Goal: Task Accomplishment & Management: Use online tool/utility

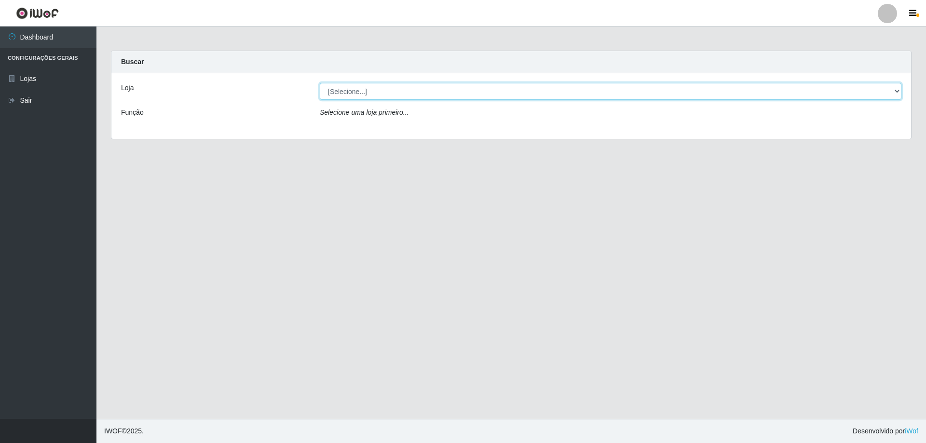
click at [896, 89] on select "[Selecione...] Atacado Vem - [STREET_ADDRESS]" at bounding box center [610, 91] width 581 height 17
select select "461"
click at [320, 83] on select "[Selecione...] Atacado Vem - [STREET_ADDRESS]" at bounding box center [610, 91] width 581 height 17
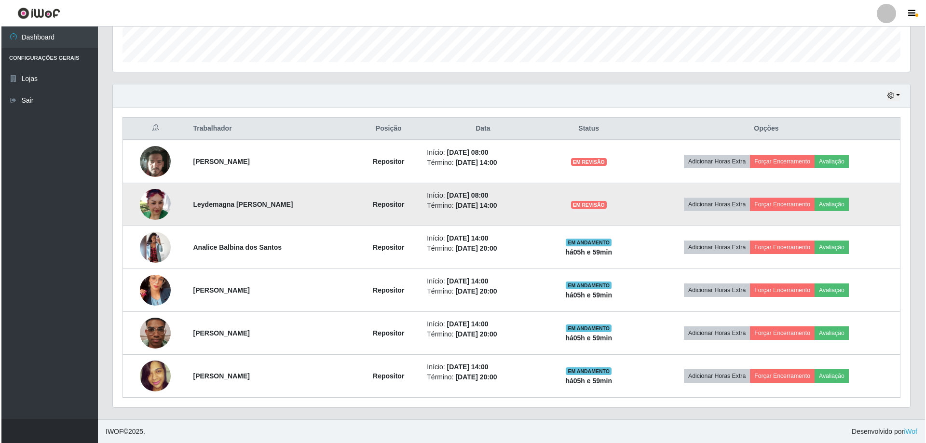
scroll to position [283, 0]
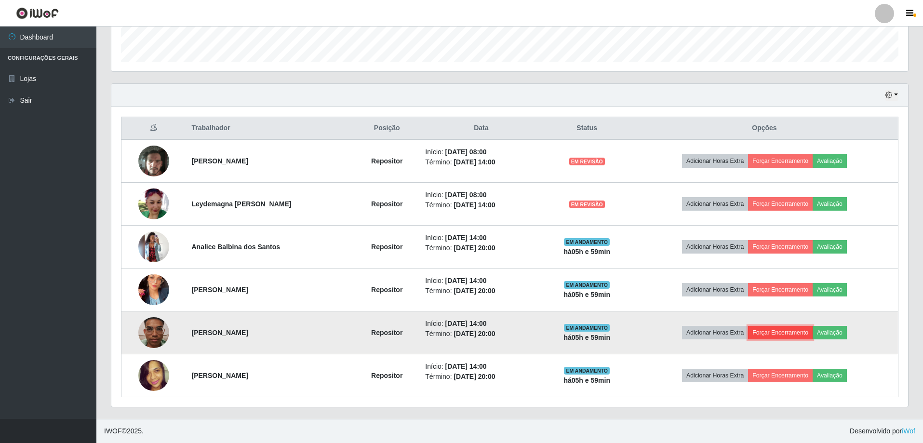
click at [774, 330] on button "Forçar Encerramento" at bounding box center [780, 332] width 65 height 13
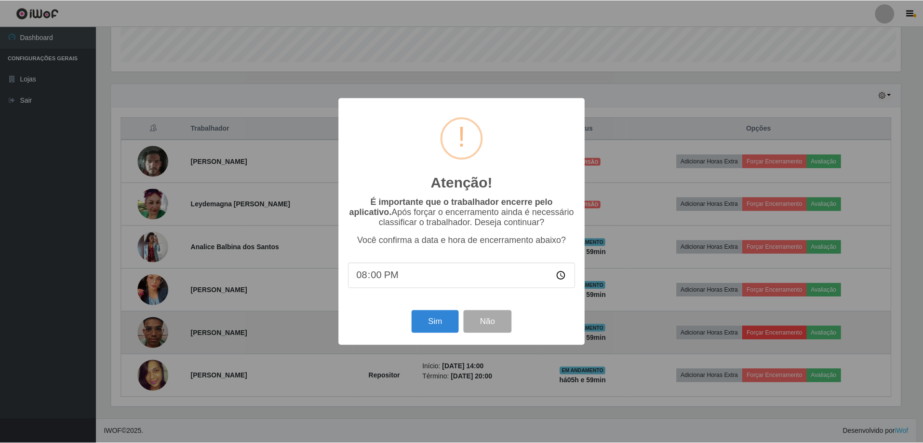
scroll to position [200, 792]
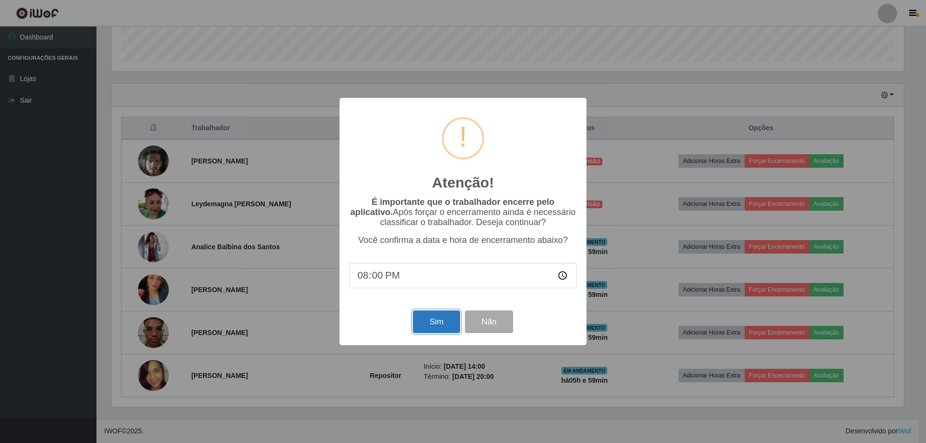
click at [431, 324] on button "Sim" at bounding box center [436, 321] width 47 height 23
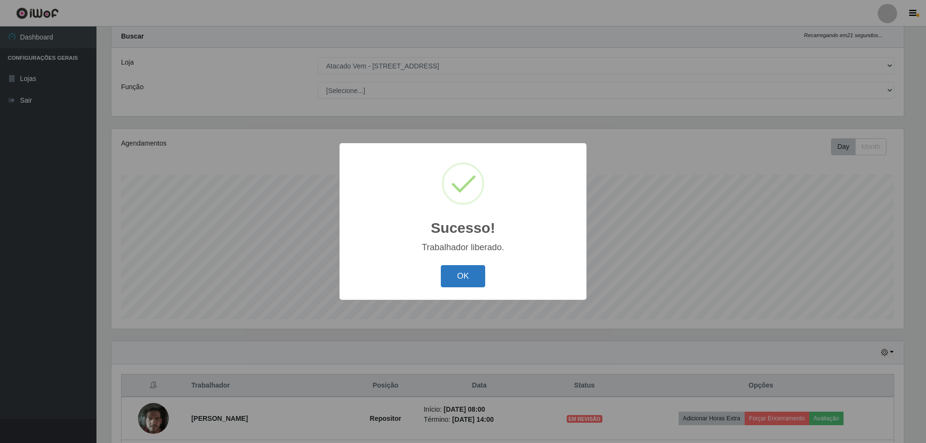
click at [454, 274] on button "OK" at bounding box center [463, 276] width 45 height 23
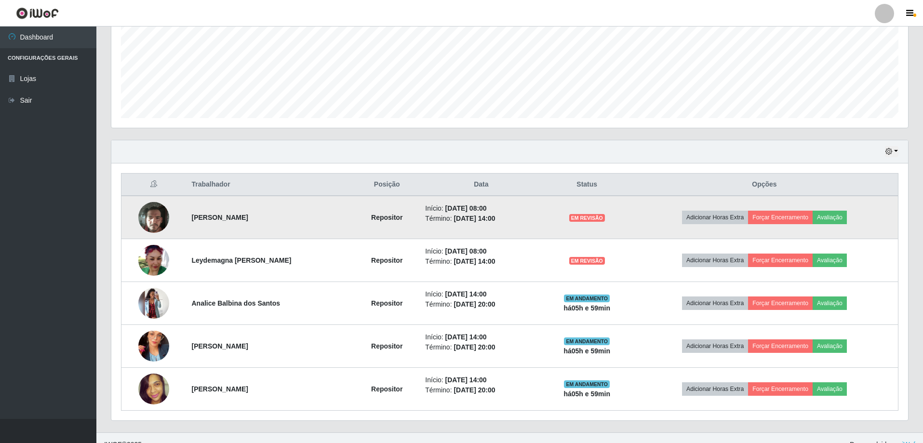
scroll to position [240, 0]
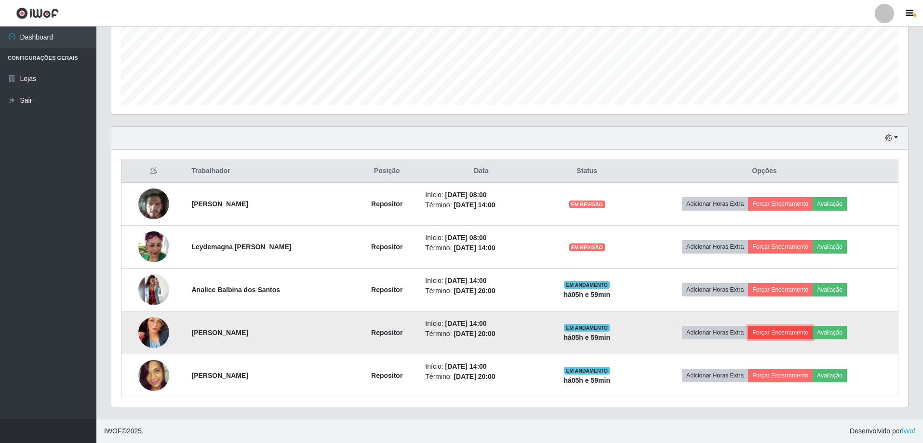
click at [789, 331] on button "Forçar Encerramento" at bounding box center [780, 332] width 65 height 13
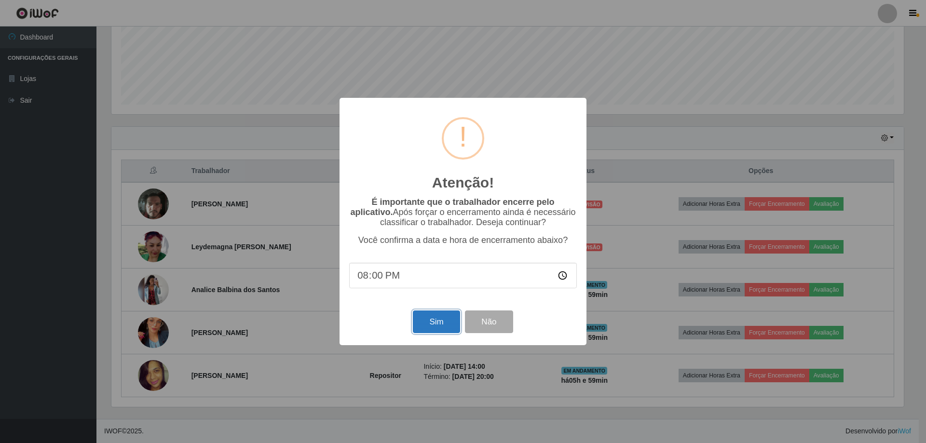
click at [440, 321] on button "Sim" at bounding box center [436, 321] width 47 height 23
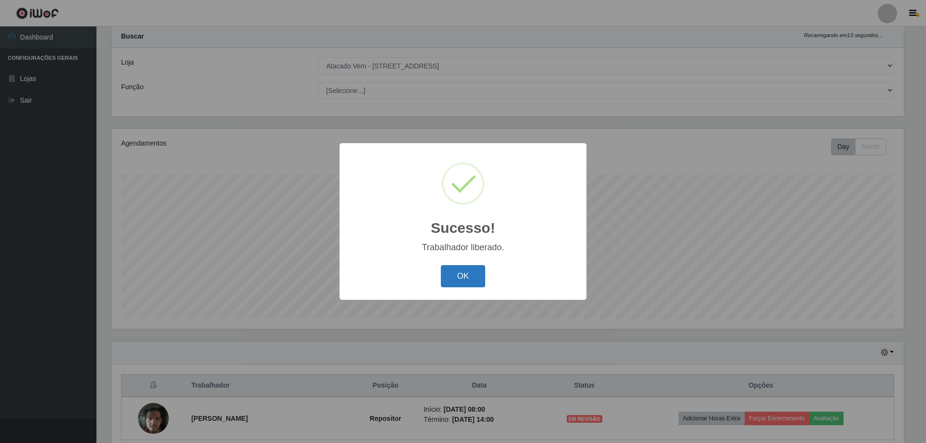
click at [470, 275] on button "OK" at bounding box center [463, 276] width 45 height 23
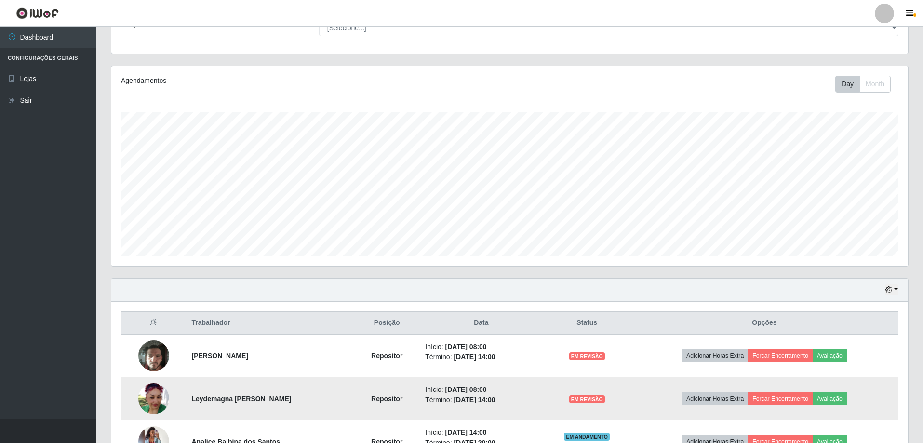
scroll to position [197, 0]
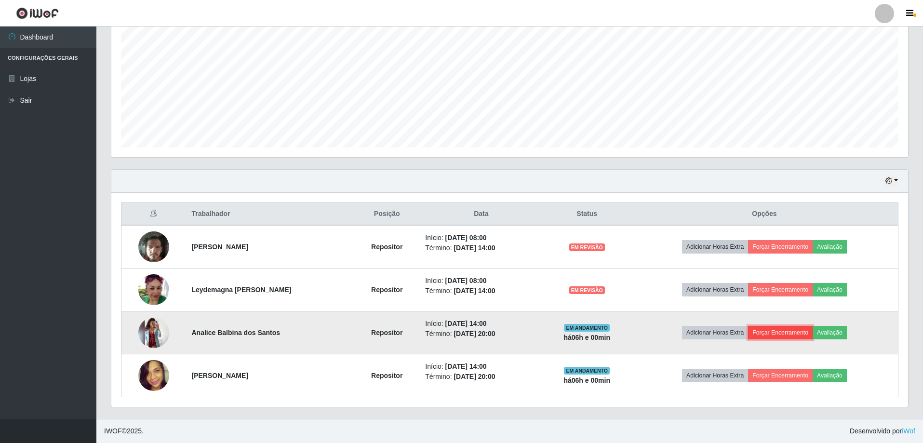
click at [783, 329] on button "Forçar Encerramento" at bounding box center [780, 332] width 65 height 13
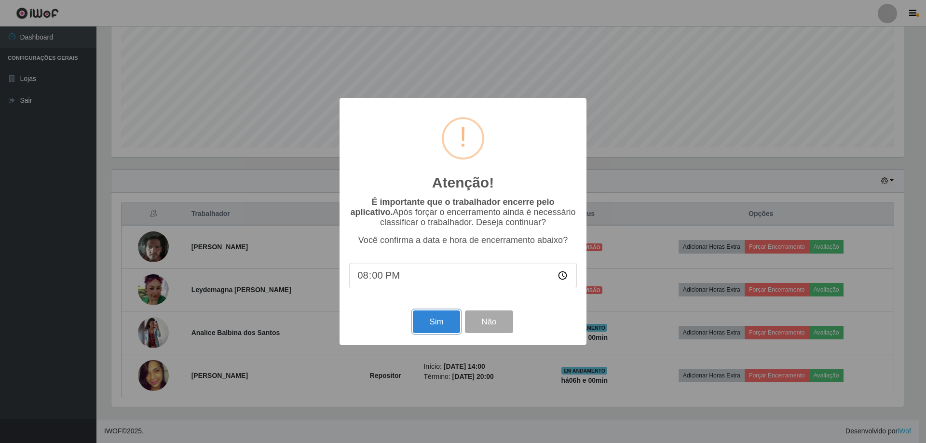
click at [432, 321] on button "Sim" at bounding box center [436, 321] width 47 height 23
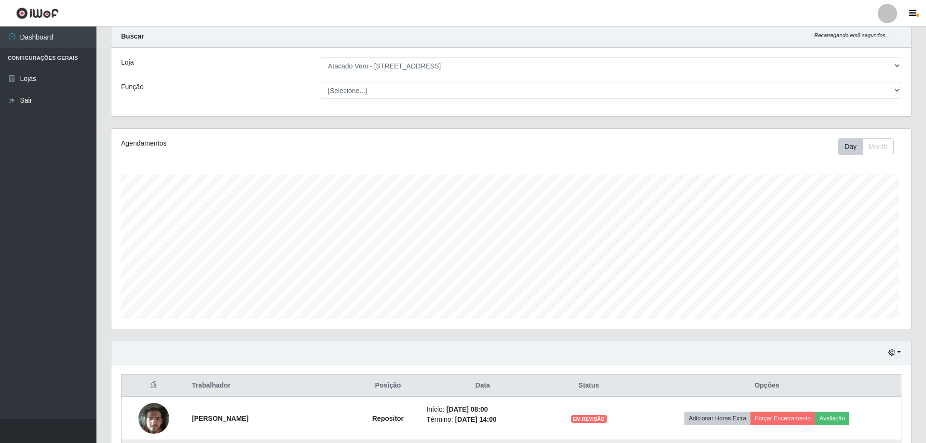
scroll to position [0, 0]
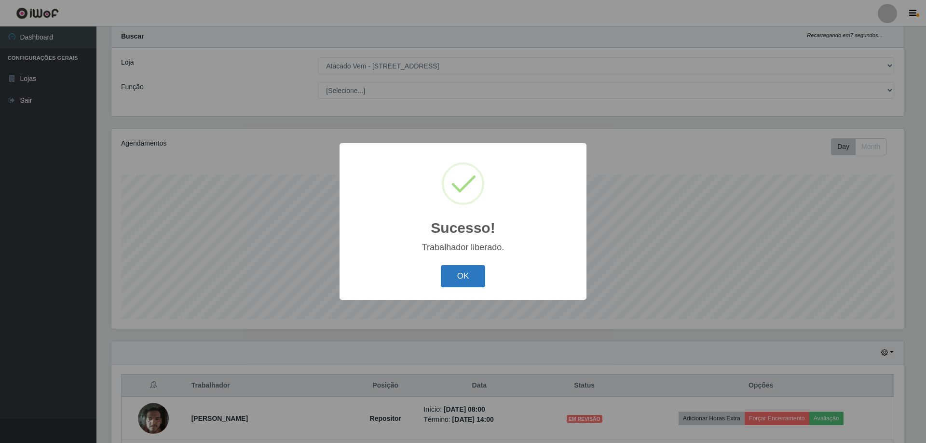
click at [458, 278] on button "OK" at bounding box center [463, 276] width 45 height 23
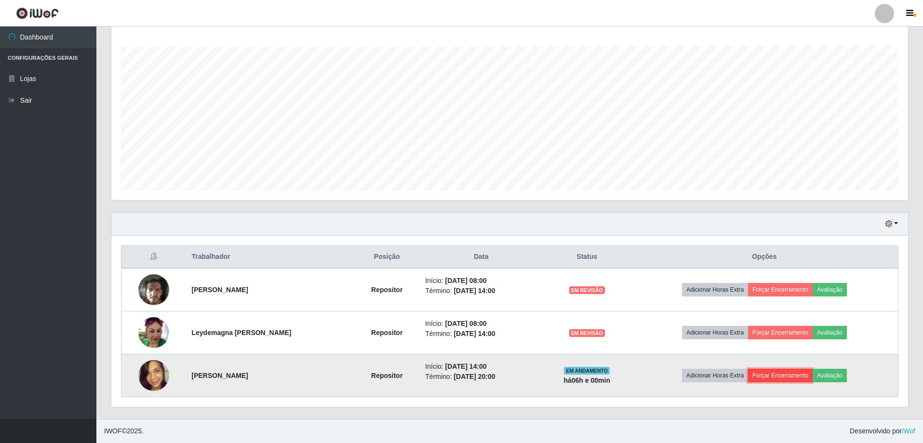
click at [788, 379] on button "Forçar Encerramento" at bounding box center [780, 375] width 65 height 13
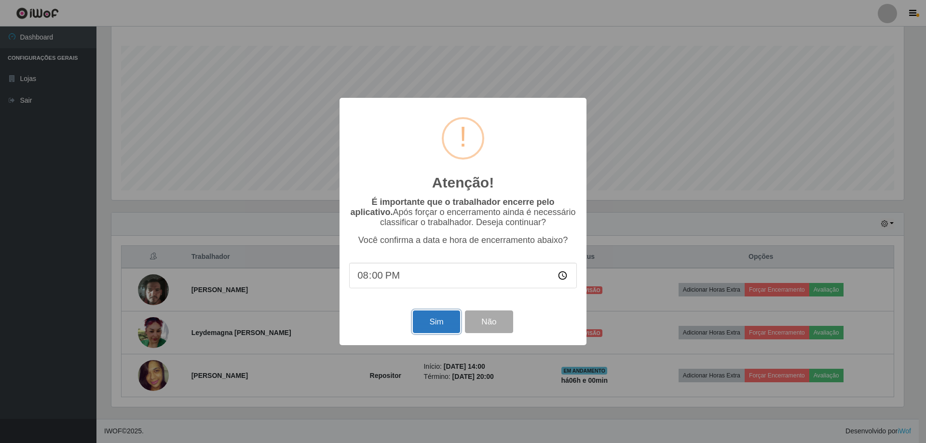
click at [439, 321] on button "Sim" at bounding box center [436, 321] width 47 height 23
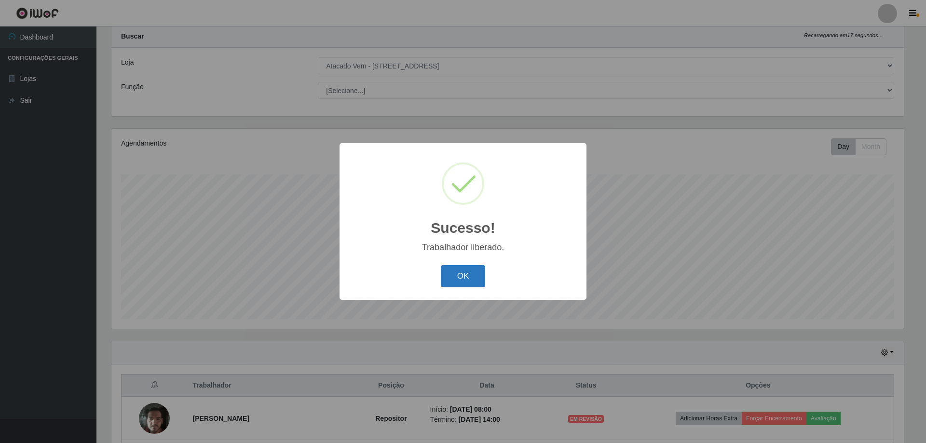
click at [458, 275] on button "OK" at bounding box center [463, 276] width 45 height 23
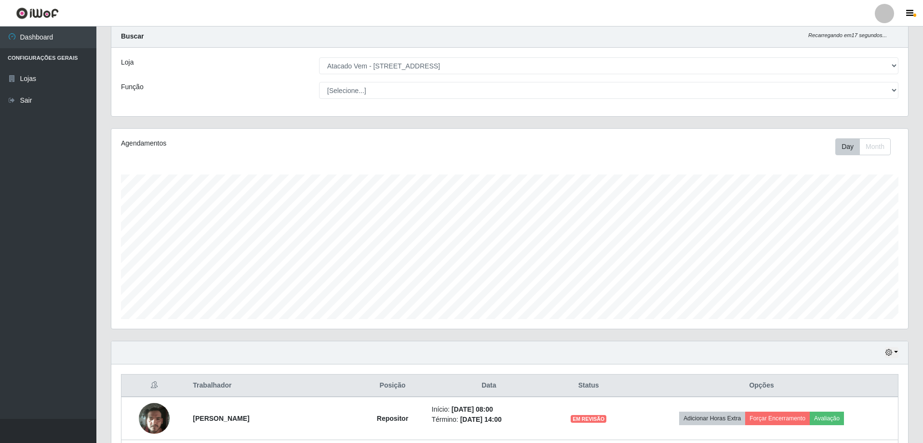
scroll to position [200, 797]
